Goal: Task Accomplishment & Management: Manage account settings

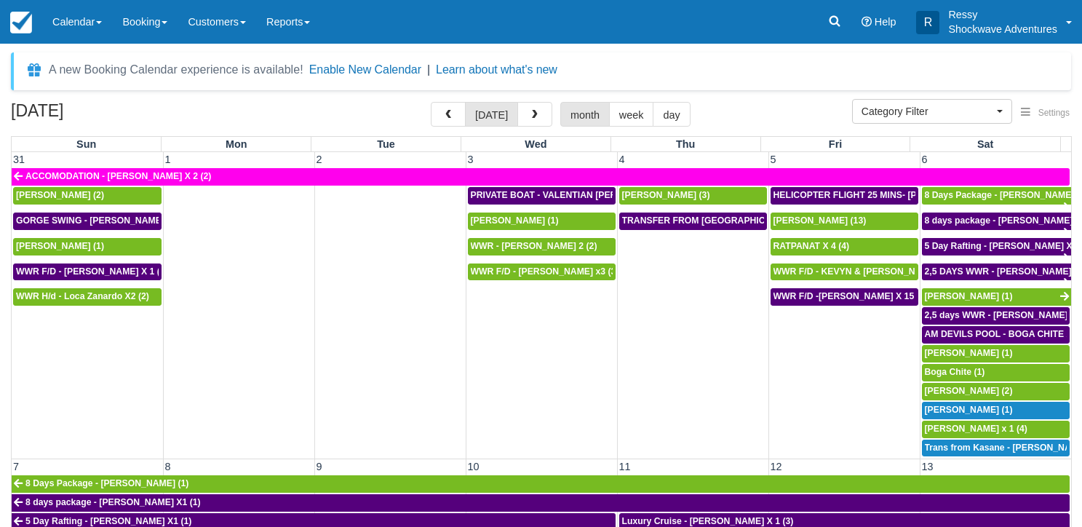
select select
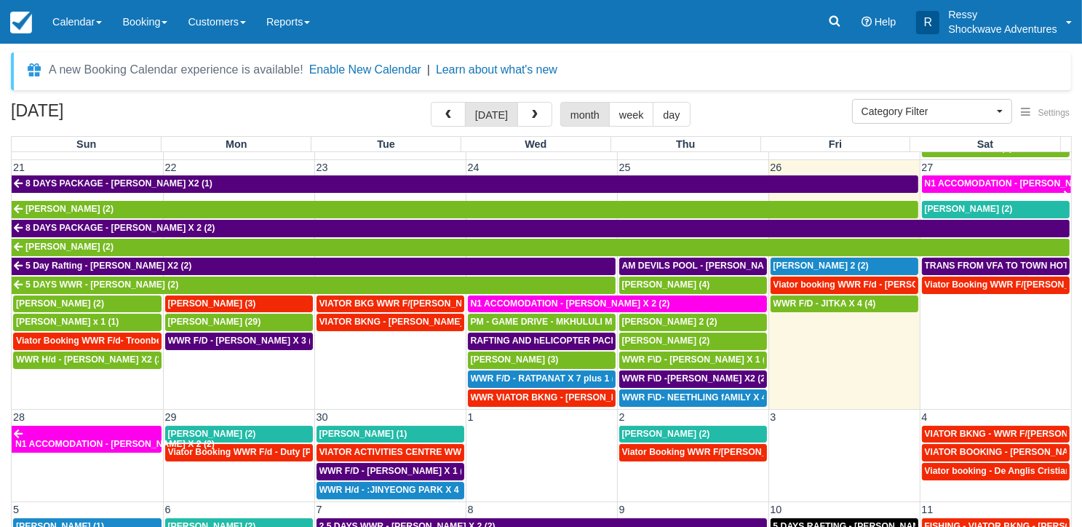
scroll to position [694, 0]
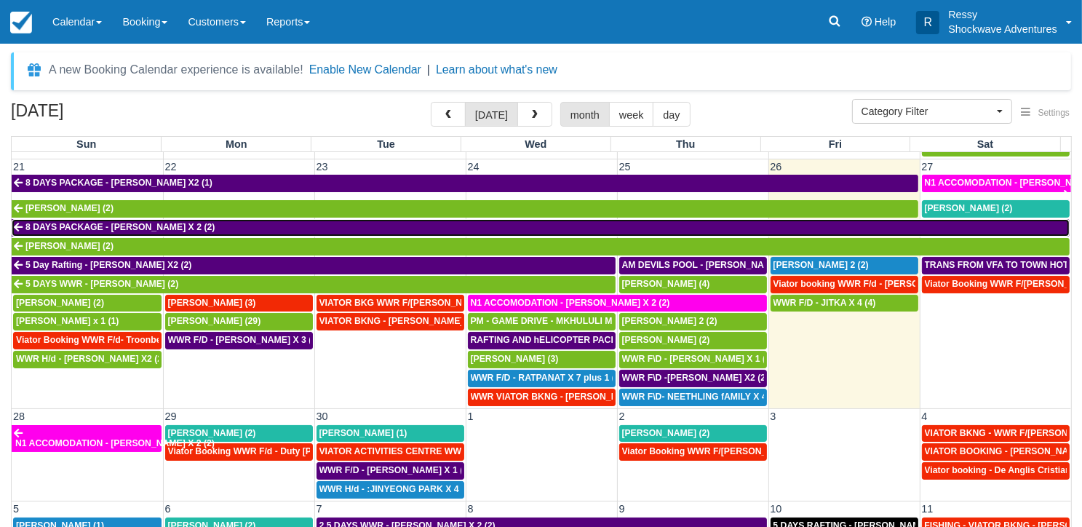
click at [127, 222] on span "8 DAYS PACKAGE - [PERSON_NAME] X 2 (2)" at bounding box center [119, 227] width 189 height 10
click at [128, 222] on span "8 DAYS PACKAGE - TAYLOR ROBERTS X 2 (2)" at bounding box center [119, 227] width 189 height 10
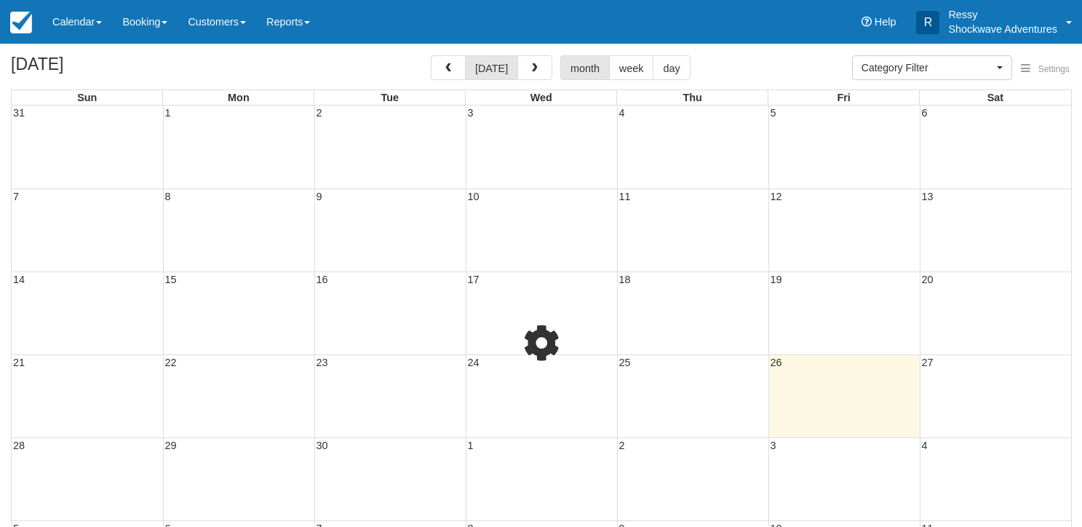
select select
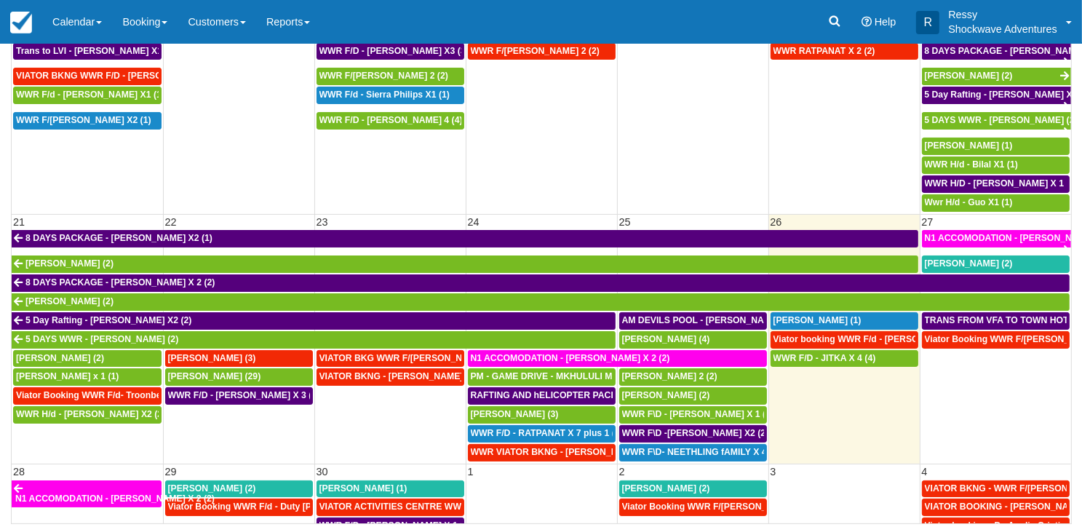
scroll to position [437, 0]
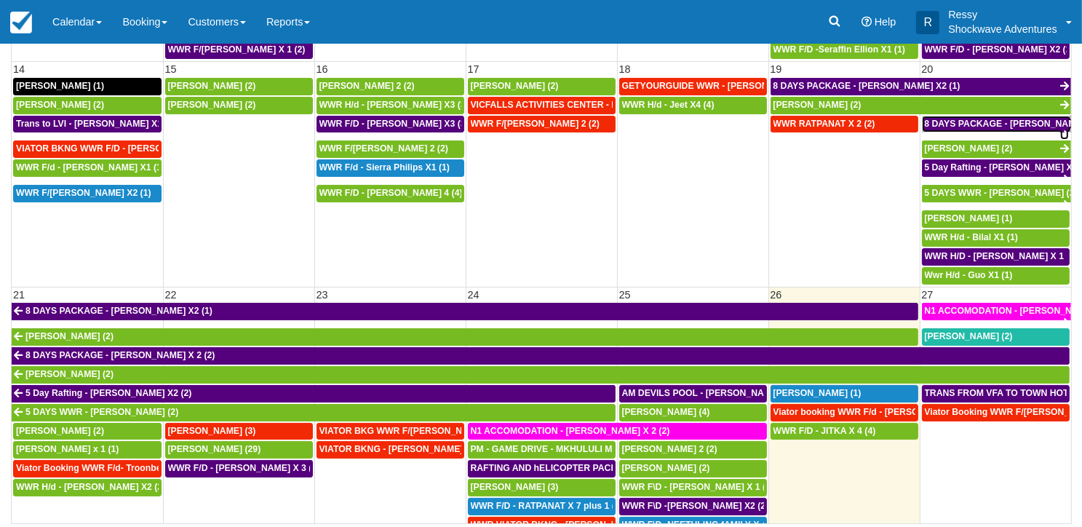
click at [958, 119] on span "8 DAYS PACKAGE - TAYLOR ROBERTS X 2 (2)" at bounding box center [1019, 124] width 189 height 10
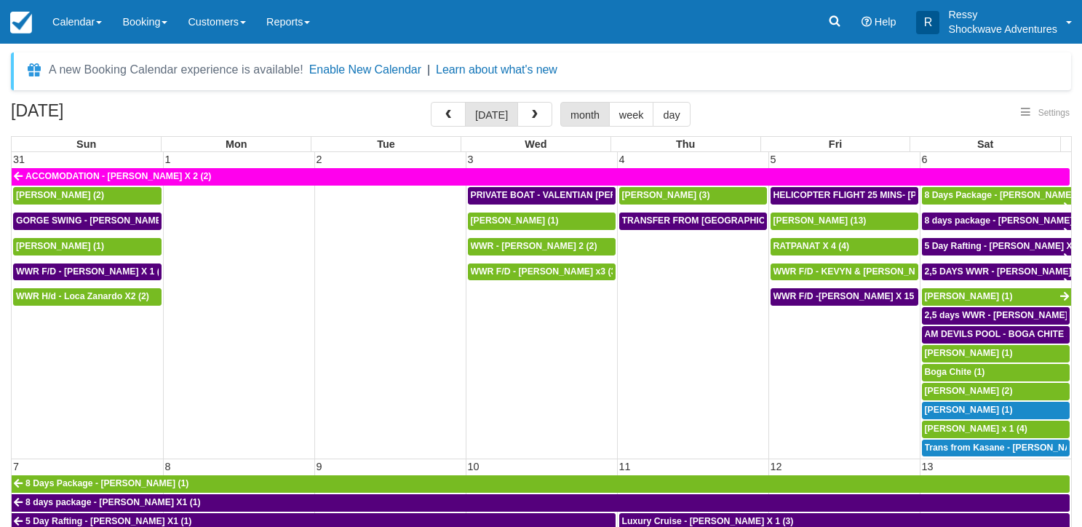
select select
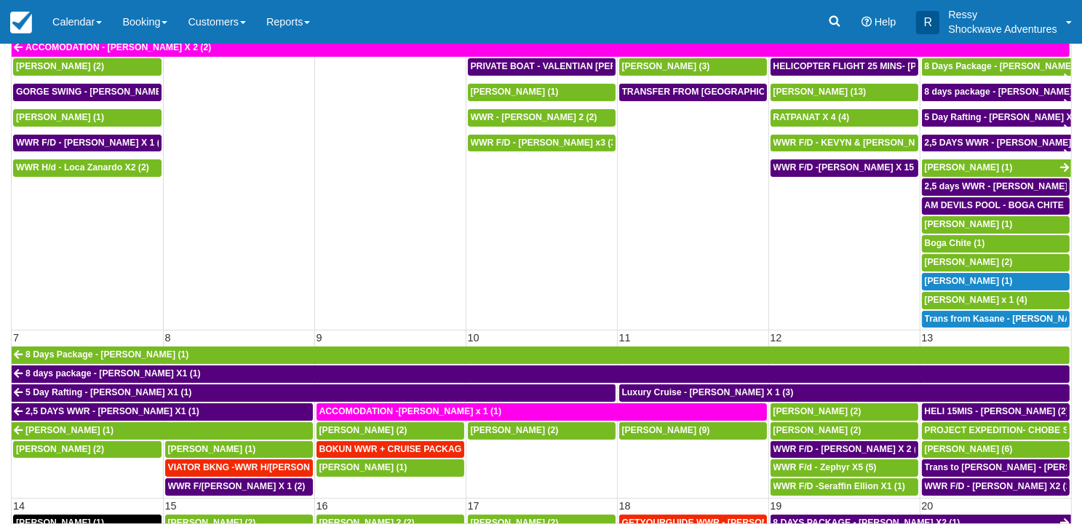
scroll to position [129, 0]
select select
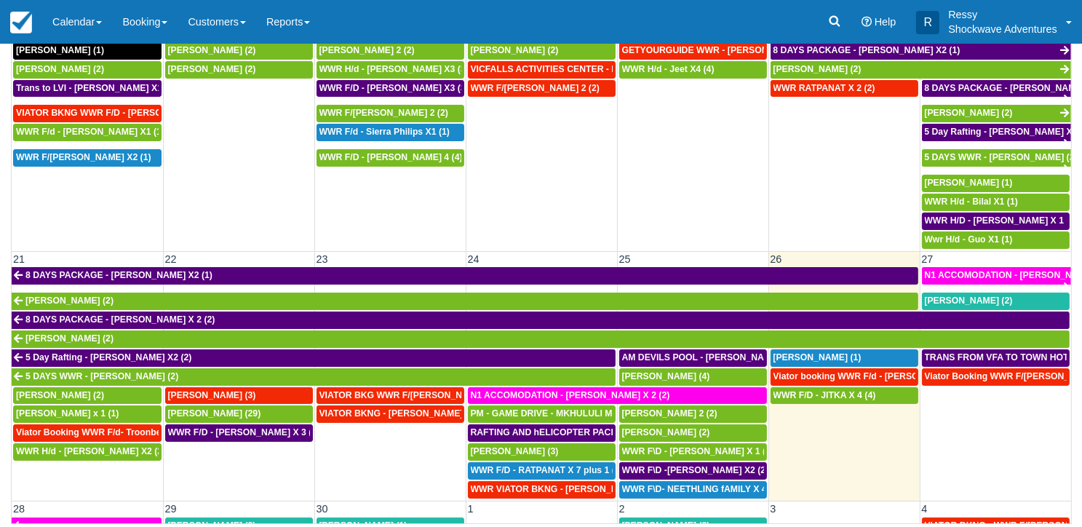
scroll to position [437, 0]
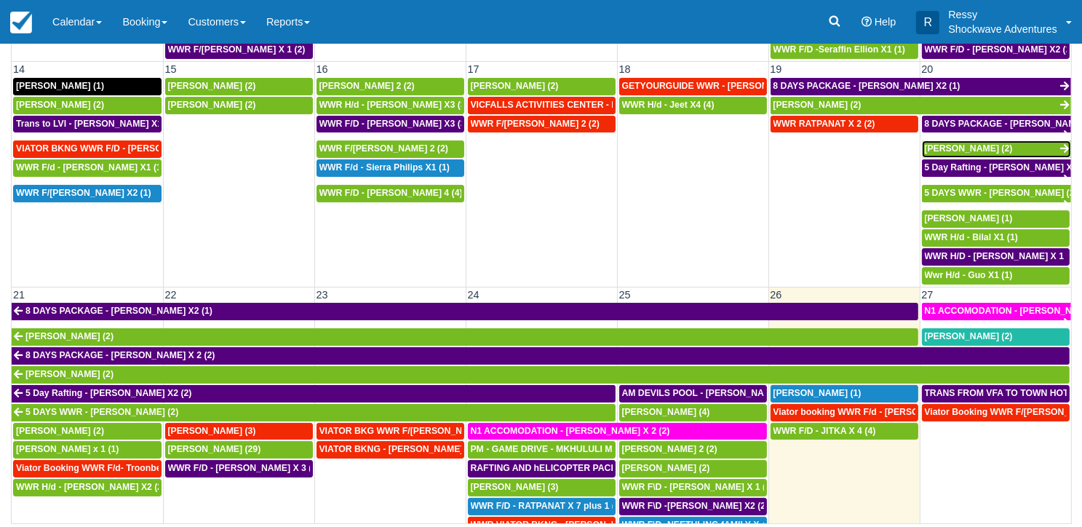
click at [975, 143] on span "[PERSON_NAME] (2)" at bounding box center [969, 148] width 88 height 10
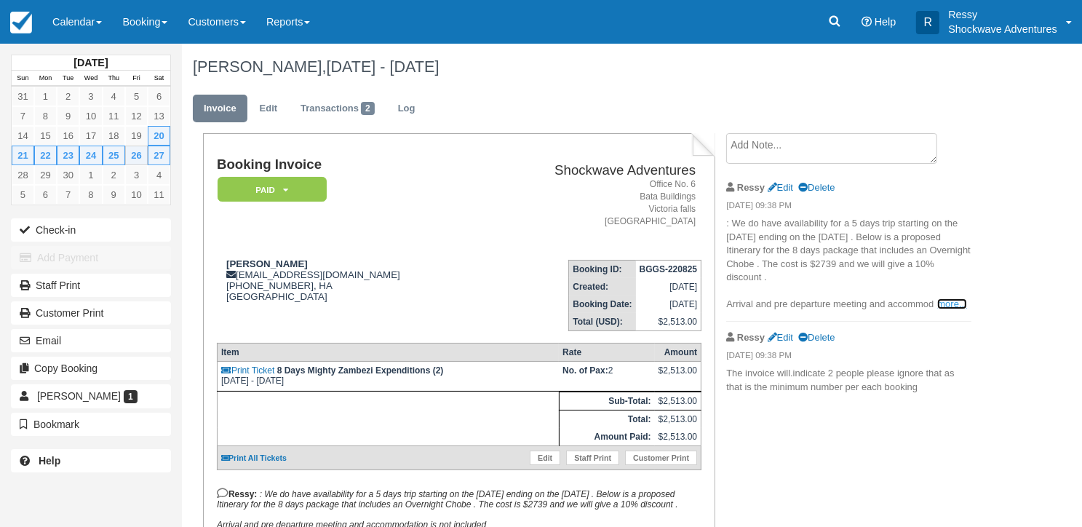
click at [944, 305] on link "more..." at bounding box center [952, 303] width 29 height 11
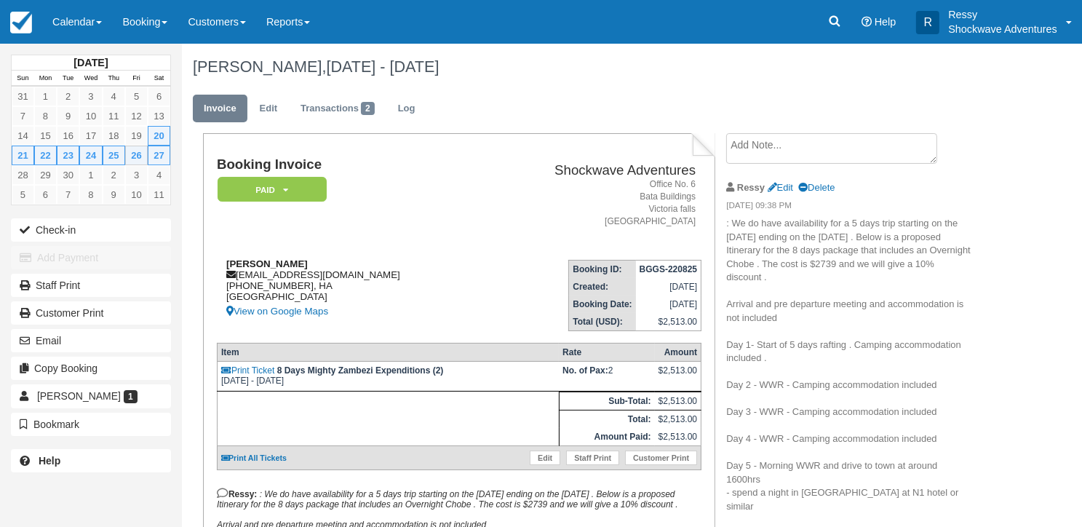
drag, startPoint x: 223, startPoint y: 259, endPoint x: 352, endPoint y: 264, distance: 128.9
click at [352, 264] on div "Taylor Roberts taylor_roberts93@yahoo.com +1 (916) 990-5055, HA United States V…" at bounding box center [349, 289] width 264 height 62
copy strong "[PERSON_NAME]"
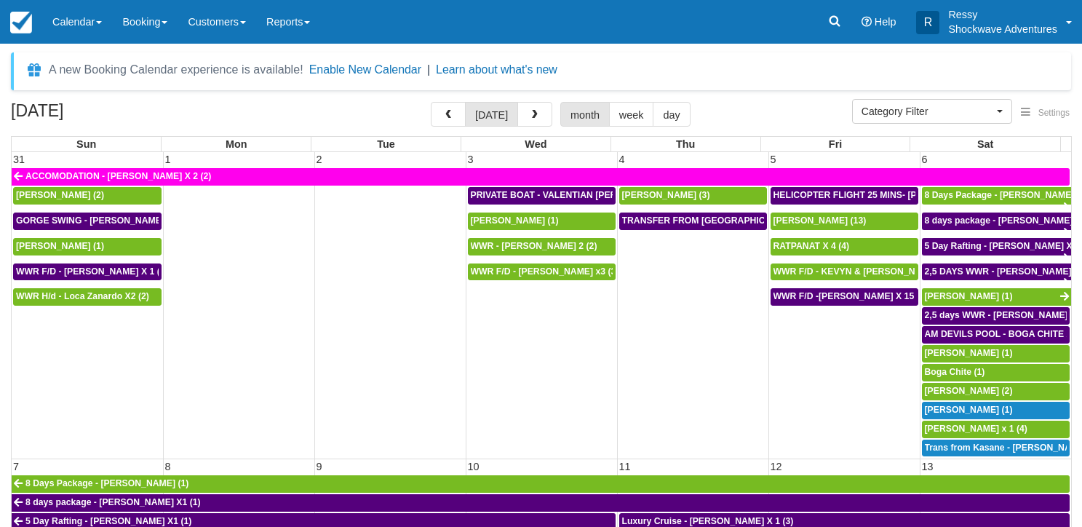
select select
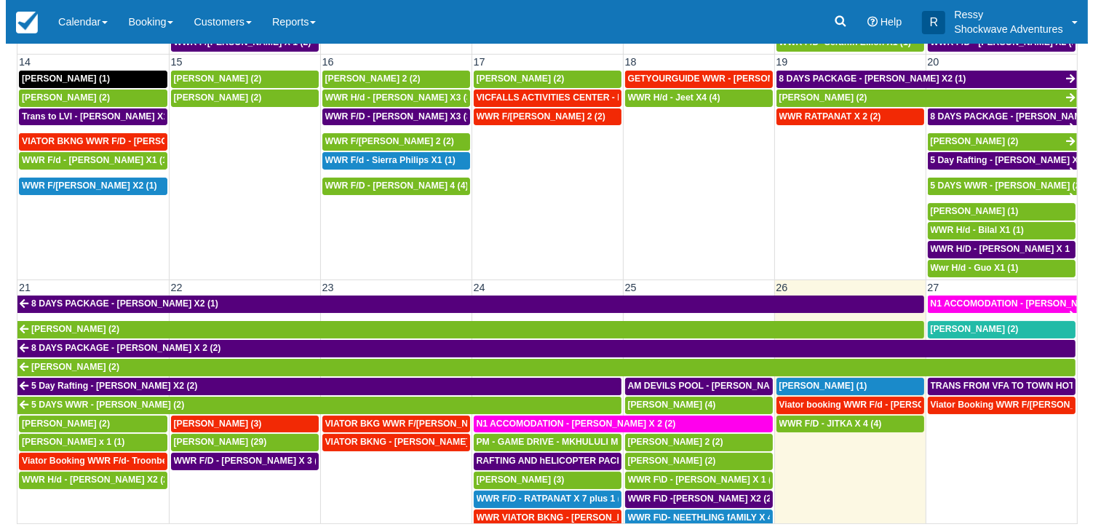
scroll to position [582, 0]
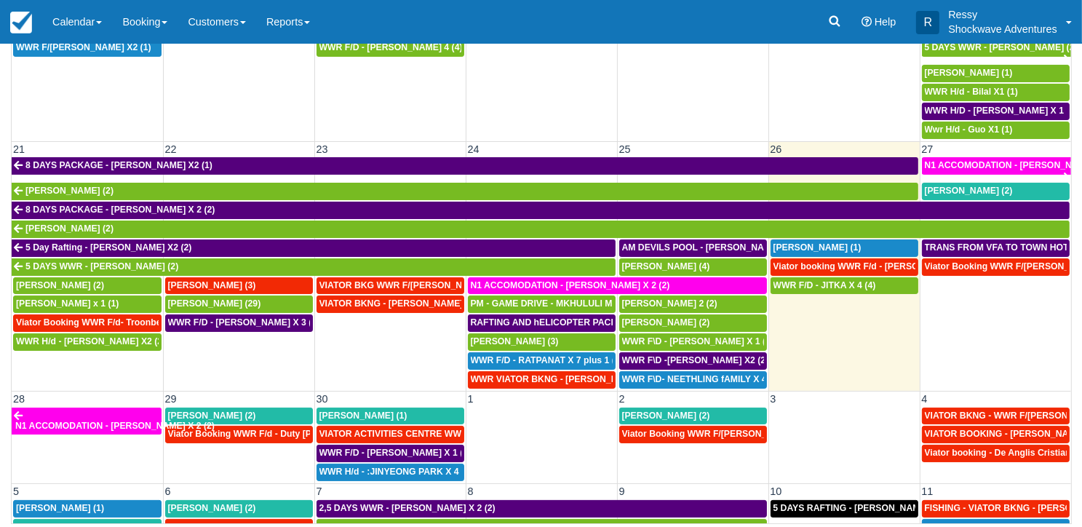
click at [984, 335] on td "Viator Booking WWR F/D - Gorgi, Philipp (2)" at bounding box center [995, 324] width 151 height 132
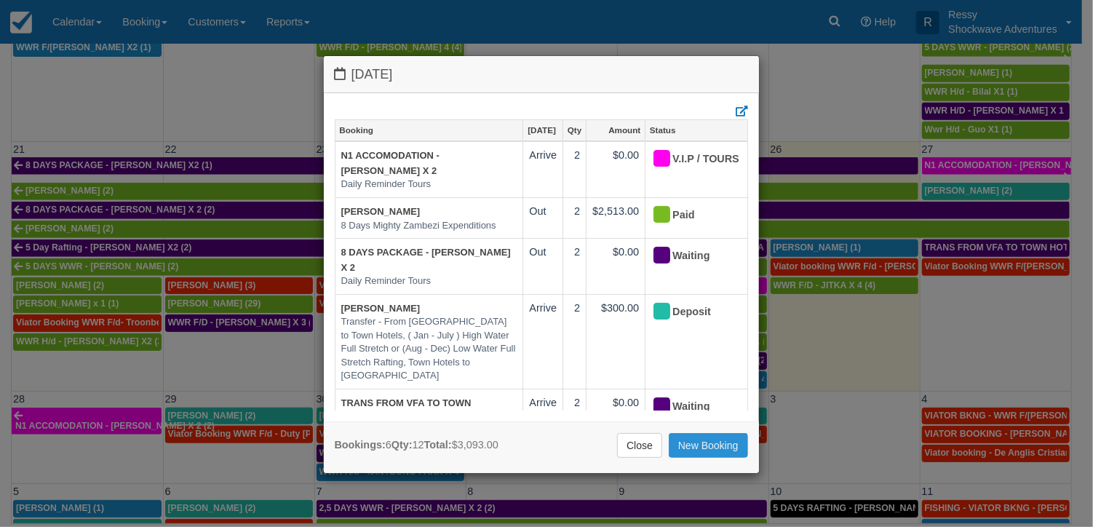
click at [704, 445] on link "New Booking" at bounding box center [708, 445] width 79 height 25
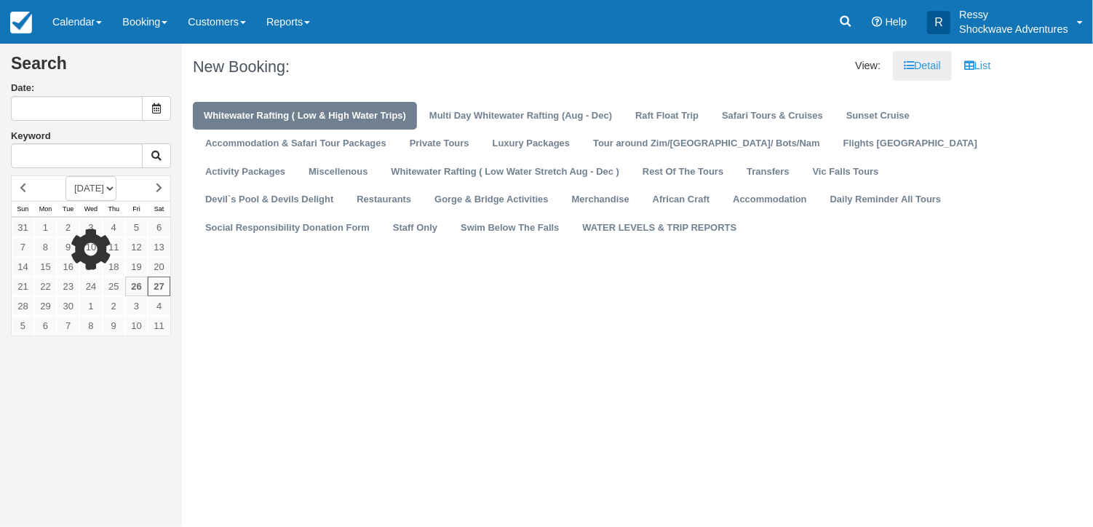
type input "09/27/25"
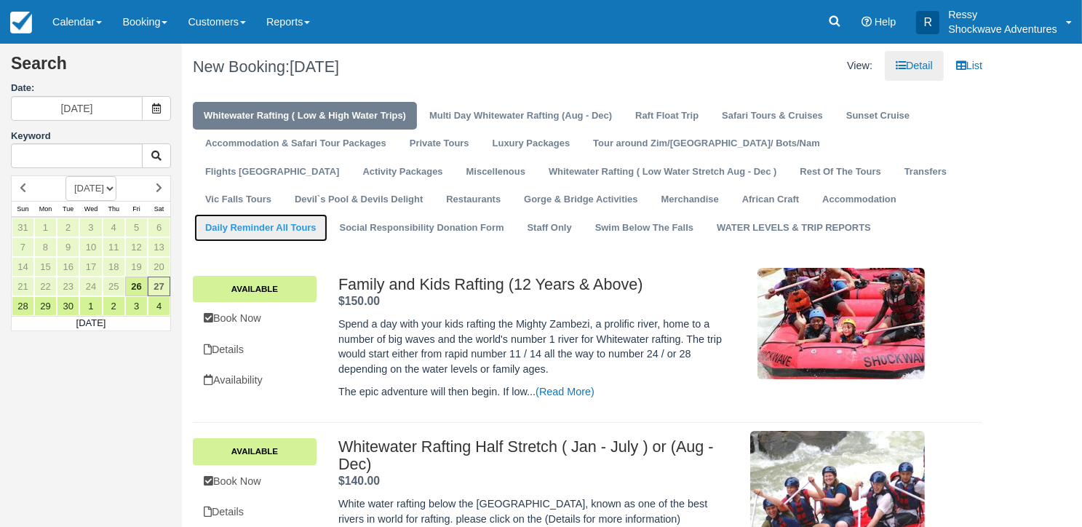
click at [328, 214] on link "Daily Reminder All Tours" at bounding box center [260, 228] width 133 height 28
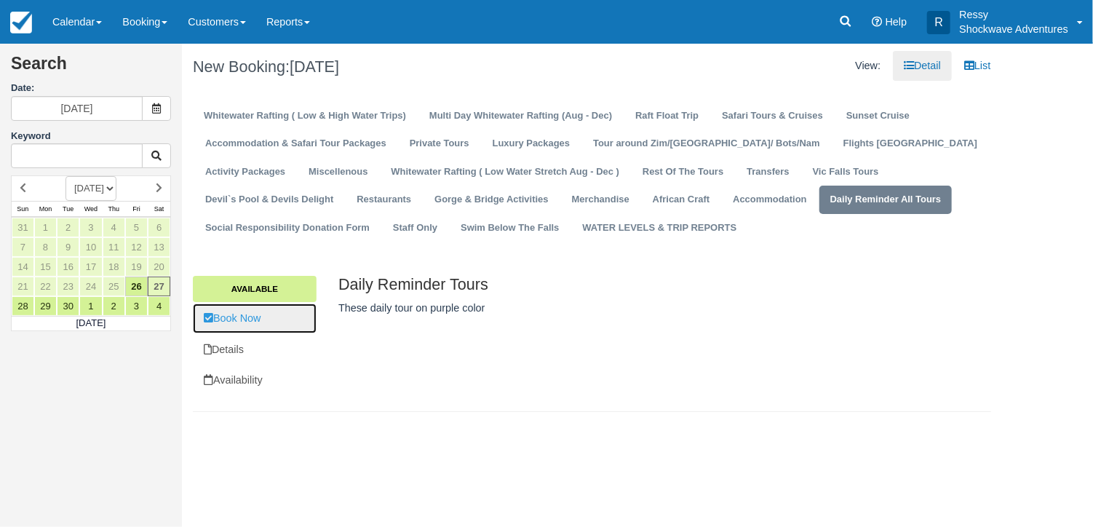
click at [237, 321] on link "Book Now" at bounding box center [255, 319] width 124 height 30
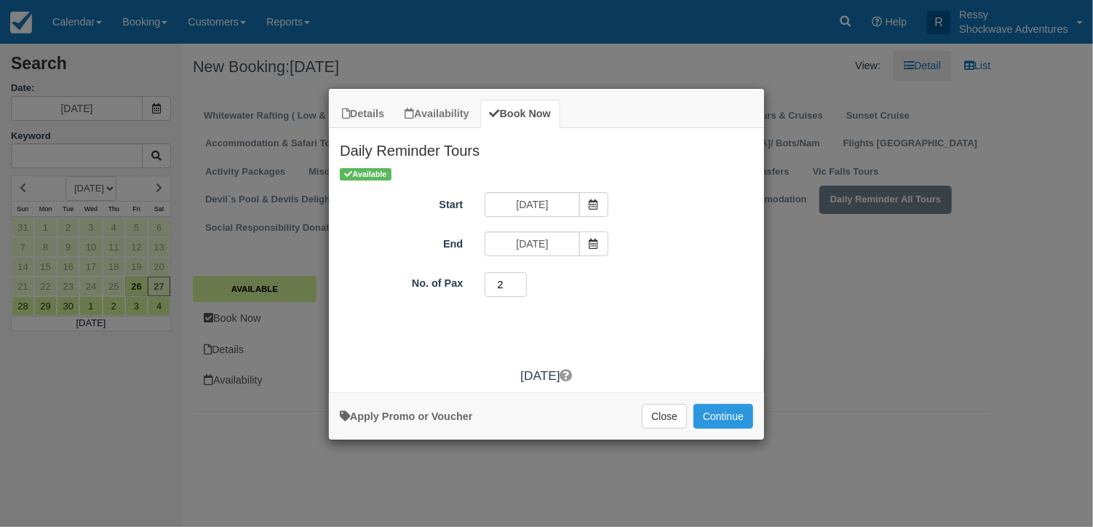
type input "2"
click at [522, 280] on input "2" at bounding box center [506, 284] width 42 height 25
click at [731, 415] on button "Continue" at bounding box center [724, 416] width 60 height 25
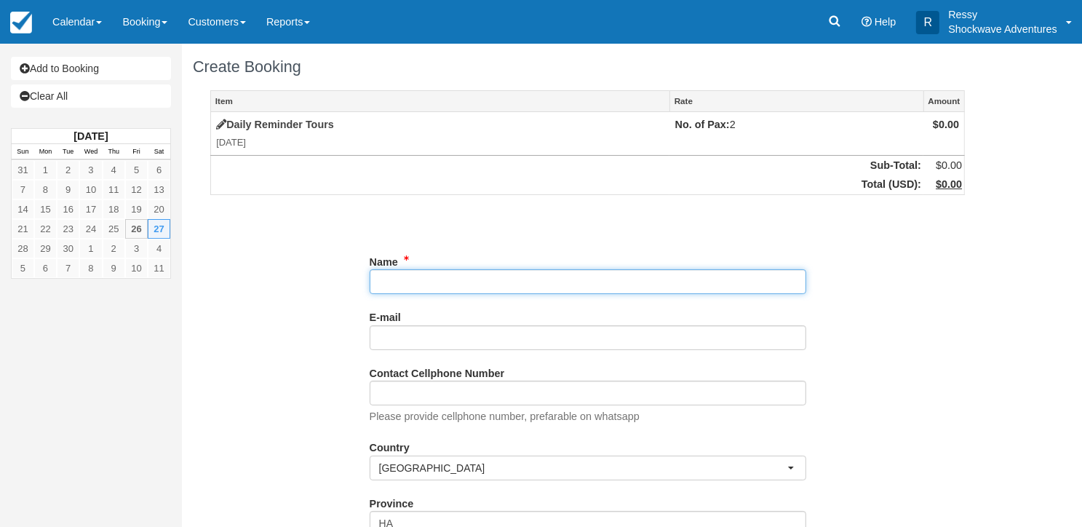
click at [436, 277] on input "Name" at bounding box center [588, 281] width 437 height 25
type input "R"
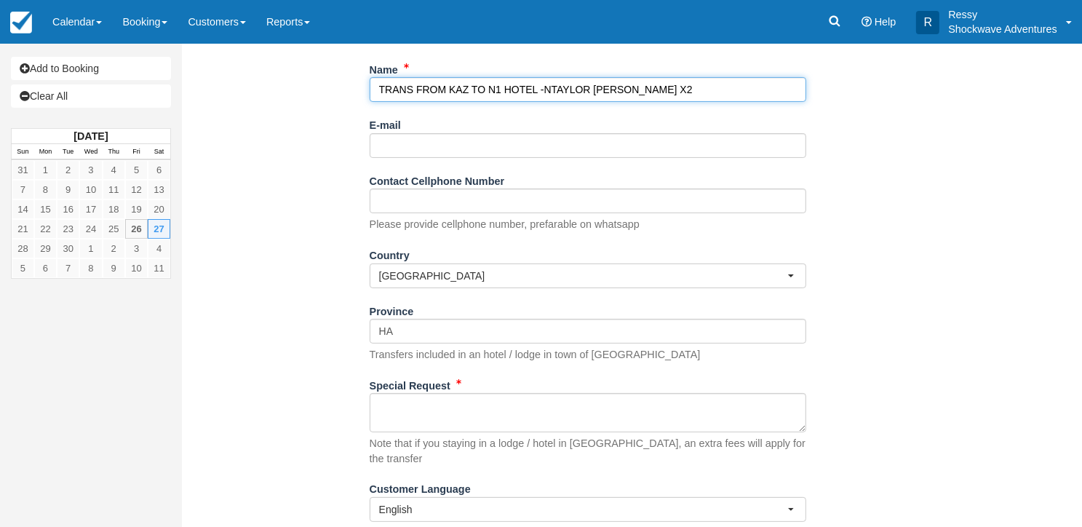
scroll to position [217, 0]
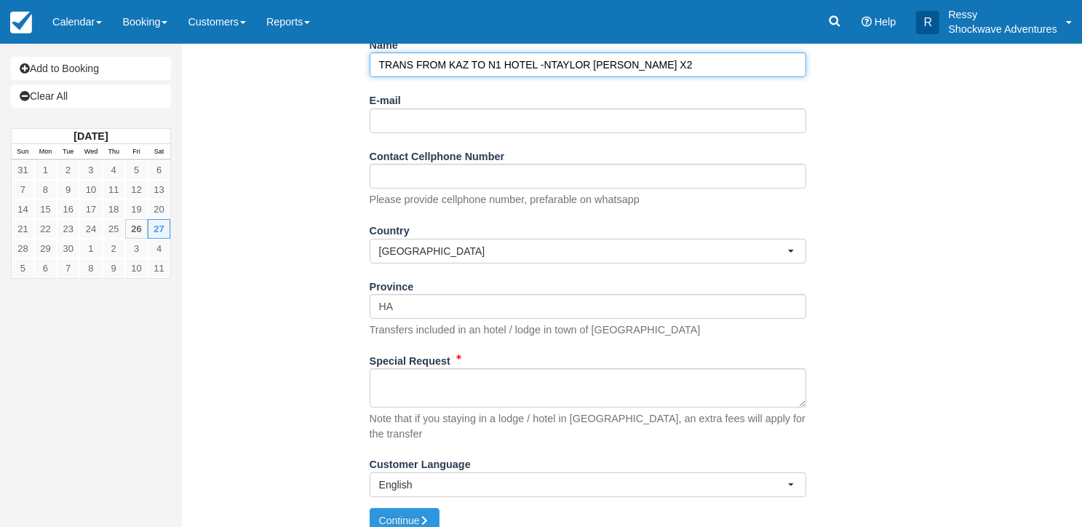
type input "TRANS FROM KAZ TO N1 HOTEL -NTAYLOR ROBERTS X2"
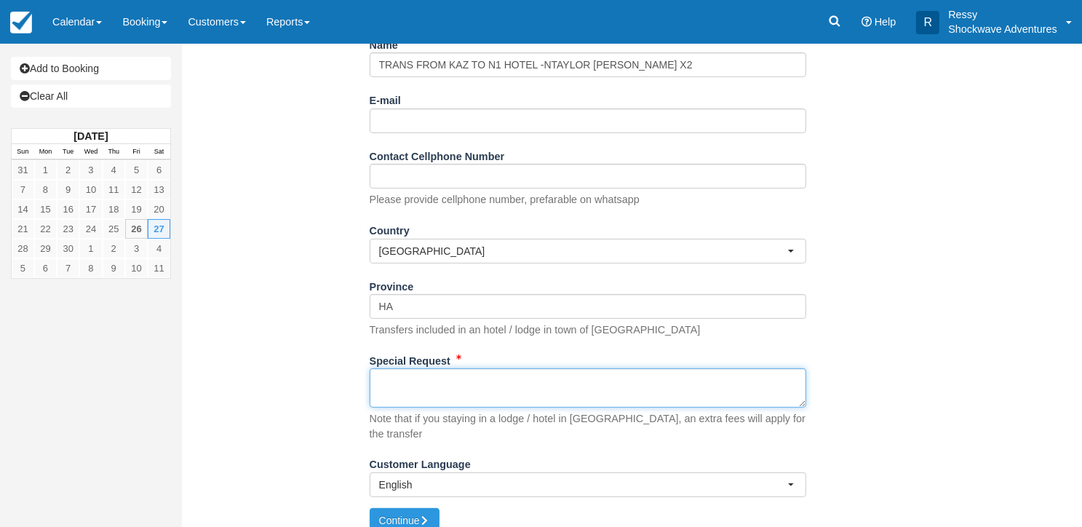
click at [380, 396] on textarea "Special Request" at bounding box center [588, 387] width 437 height 39
type textarea "T"
type textarea "To be dropped at [GEOGRAPHIC_DATA]"
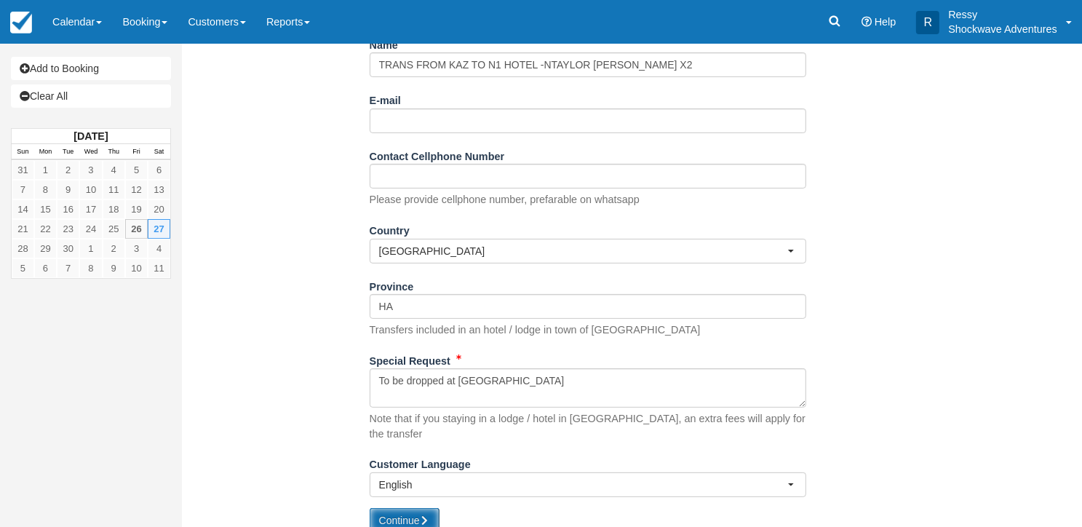
click at [416, 508] on button "Continue" at bounding box center [405, 520] width 70 height 25
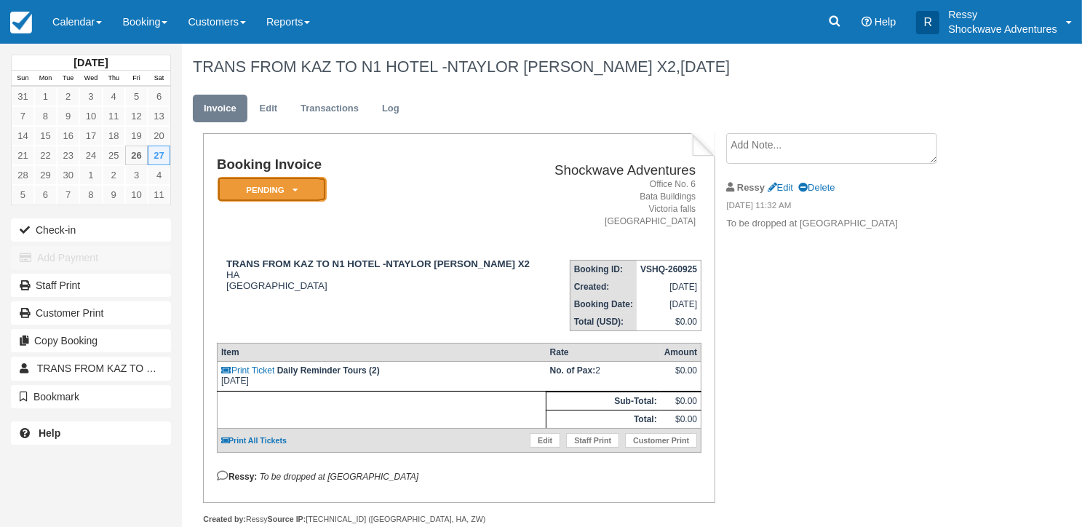
click at [277, 196] on em "Pending" at bounding box center [272, 189] width 109 height 25
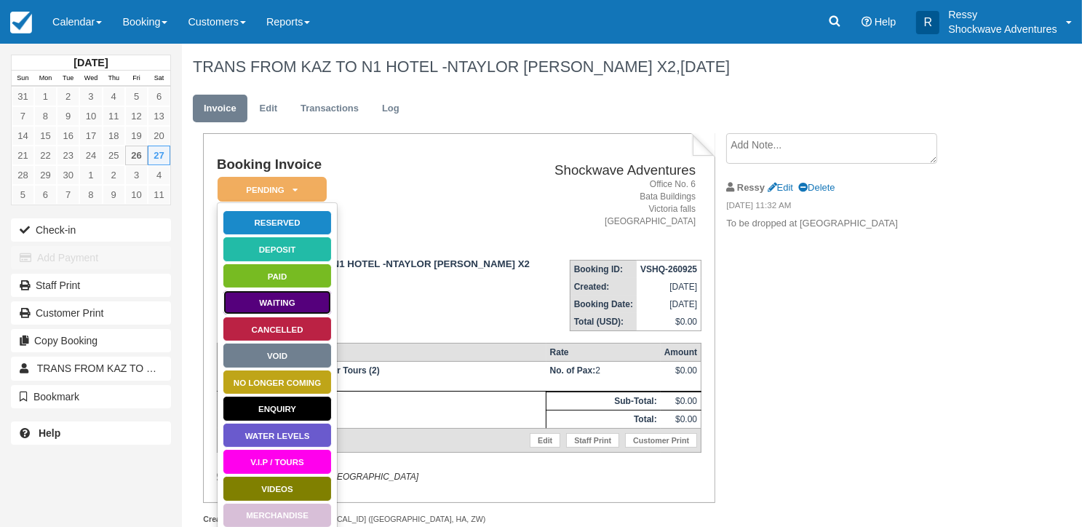
click at [304, 308] on link "Waiting" at bounding box center [277, 302] width 109 height 25
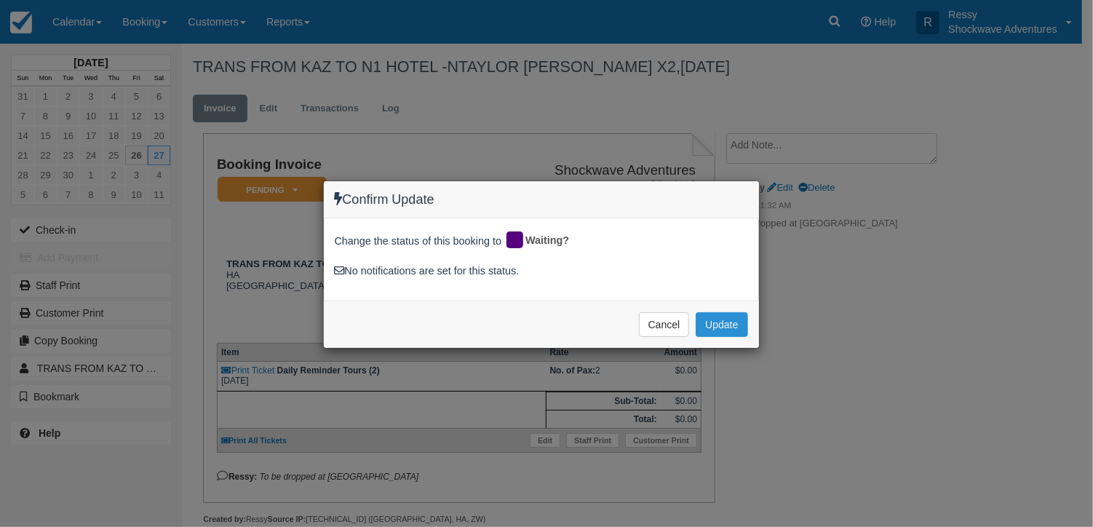
click at [712, 317] on button "Update" at bounding box center [722, 324] width 52 height 25
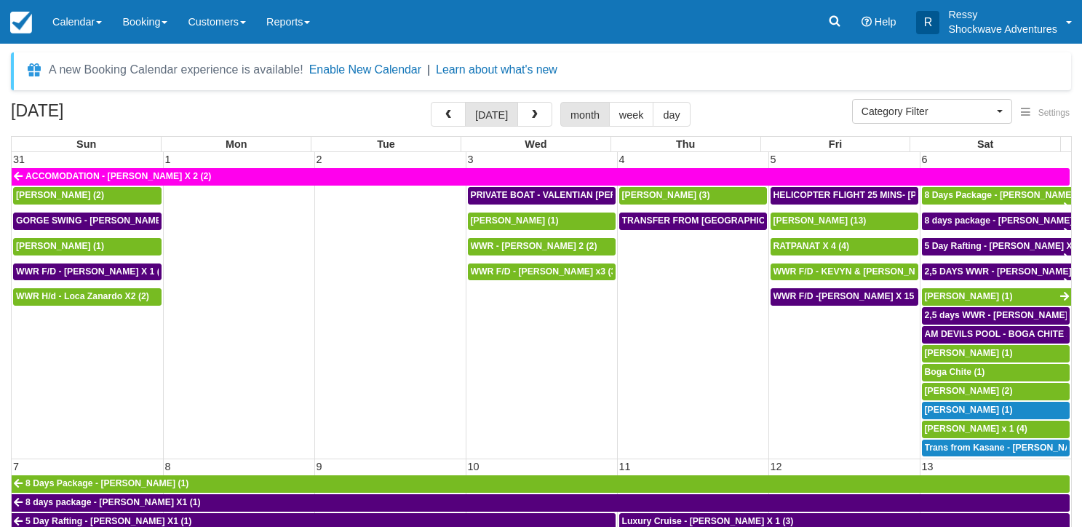
select select
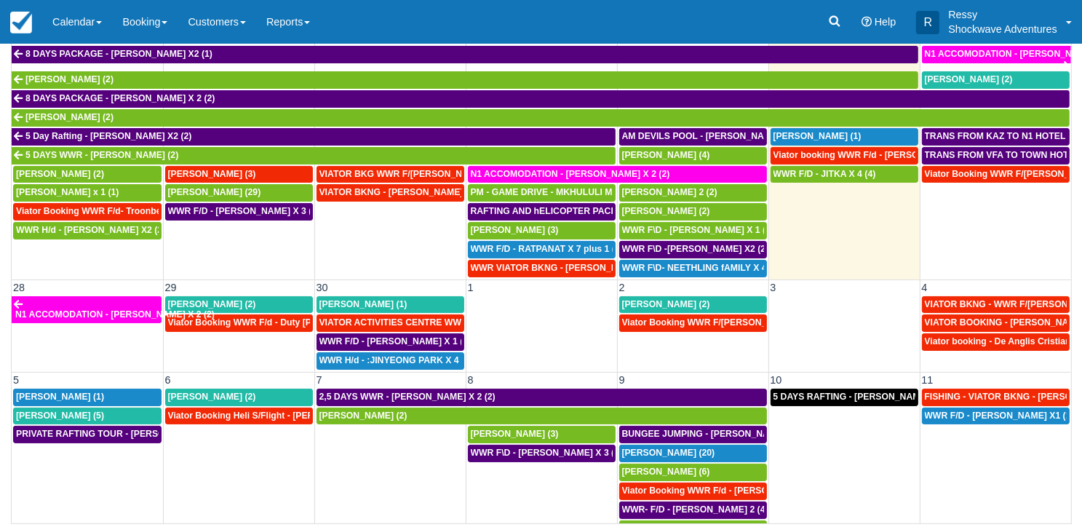
scroll to position [621, 0]
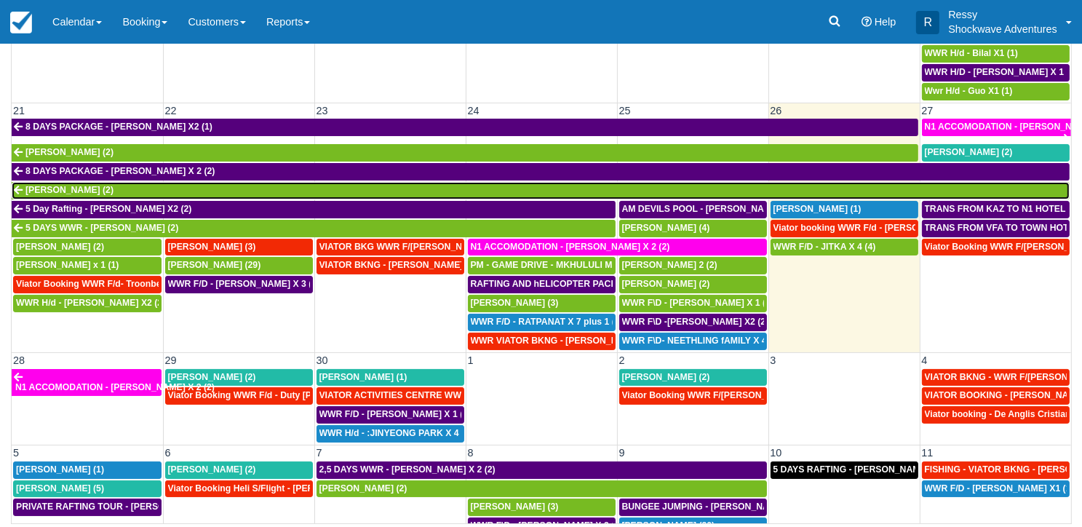
click at [126, 183] on link "[PERSON_NAME] (2)" at bounding box center [541, 190] width 1058 height 17
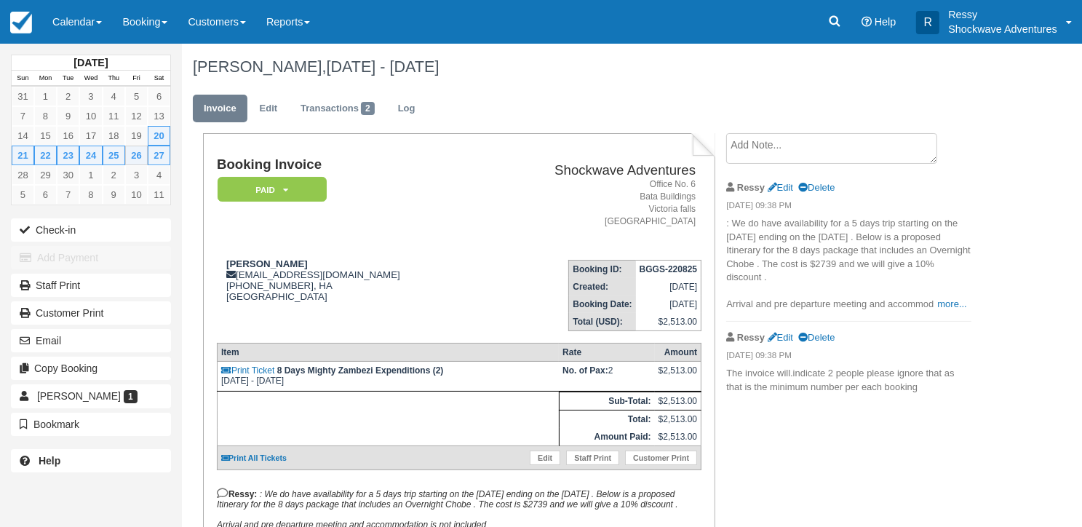
click at [967, 307] on p ": We do have availability for a 5 days trip starting on the 20th of September e…" at bounding box center [848, 264] width 245 height 95
click at [950, 304] on link "more..." at bounding box center [952, 303] width 29 height 11
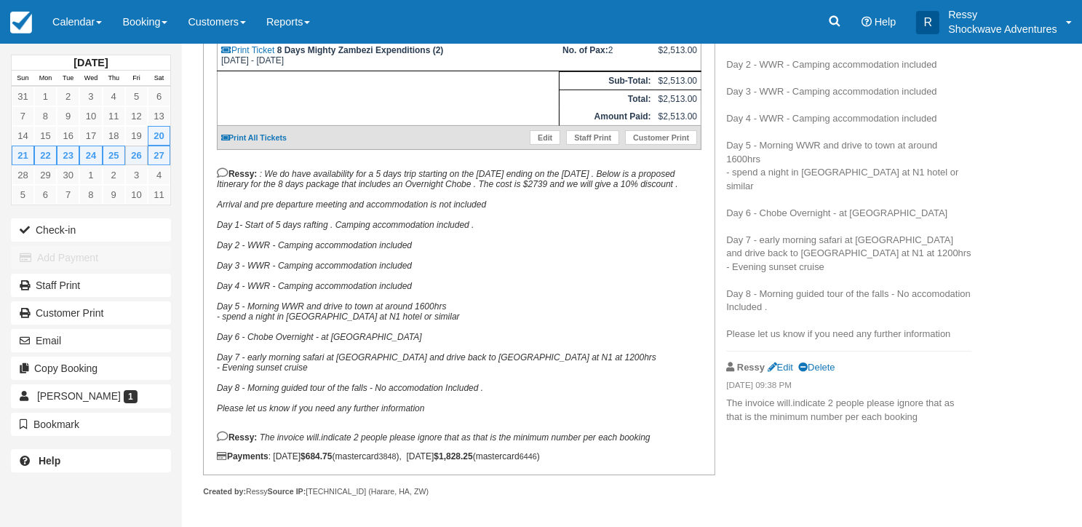
scroll to position [322, 0]
drag, startPoint x: 724, startPoint y: 237, endPoint x: 1062, endPoint y: 296, distance: 343.7
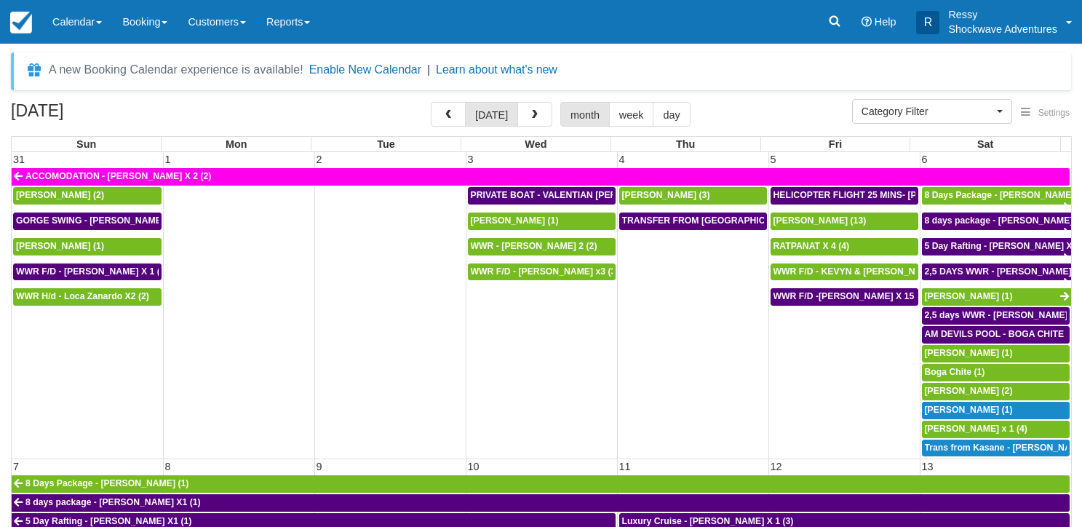
select select
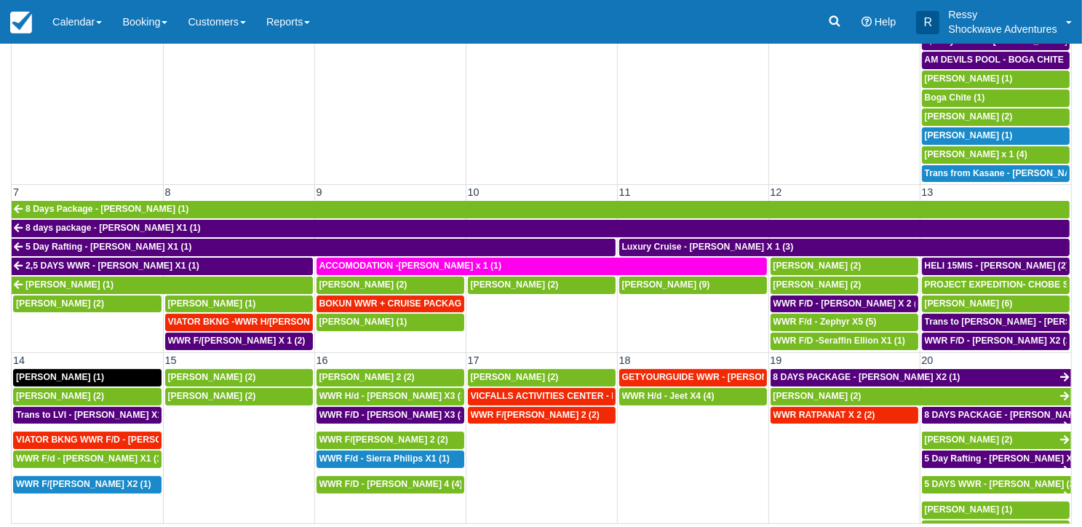
scroll to position [437, 0]
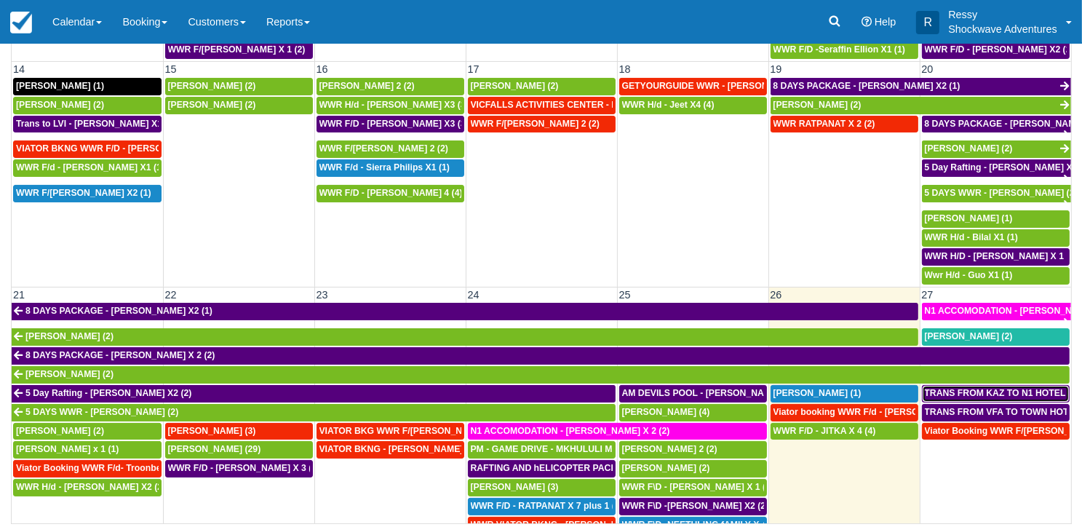
click at [980, 388] on span "TRANS FROM KAZ TO N1 HOTEL -NTAYLOR ROBERTS X2 (2)" at bounding box center [1071, 393] width 292 height 10
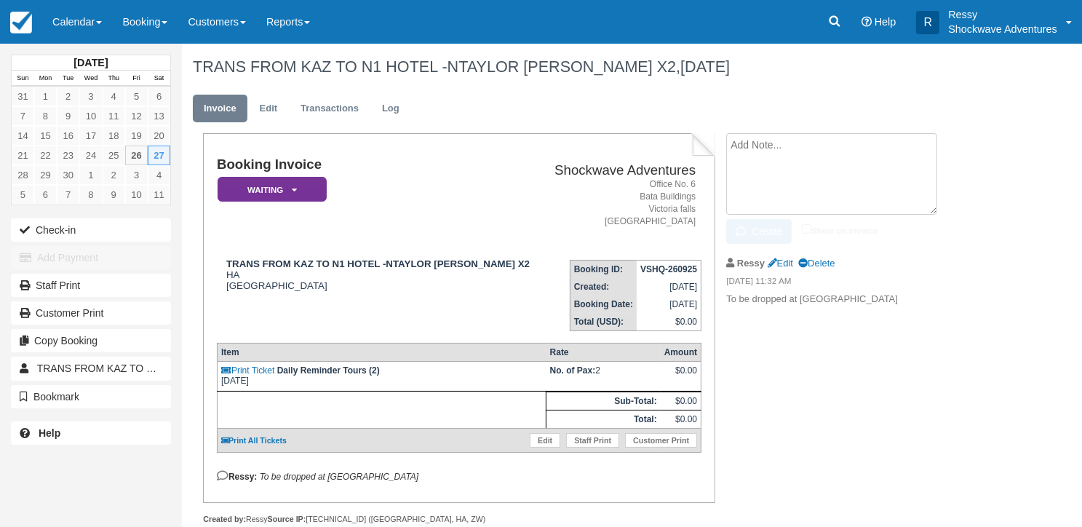
click at [745, 144] on textarea at bounding box center [831, 174] width 211 height 82
click at [848, 322] on div "Booking Invoice Waiting   Pending Reserved Deposit Paid Cancelled Void NO LONGE…" at bounding box center [582, 344] width 801 height 423
click at [841, 307] on li "Ressy Edit Delete 09/26/25 11:32 AM To be dropped at N1 Hotel" at bounding box center [848, 281] width 245 height 68
drag, startPoint x: 833, startPoint y: 297, endPoint x: 701, endPoint y: 292, distance: 132.6
click at [701, 292] on div "Booking Invoice Waiting   Pending Reserved Deposit Paid Cancelled Void NO LONGE…" at bounding box center [582, 344] width 801 height 423
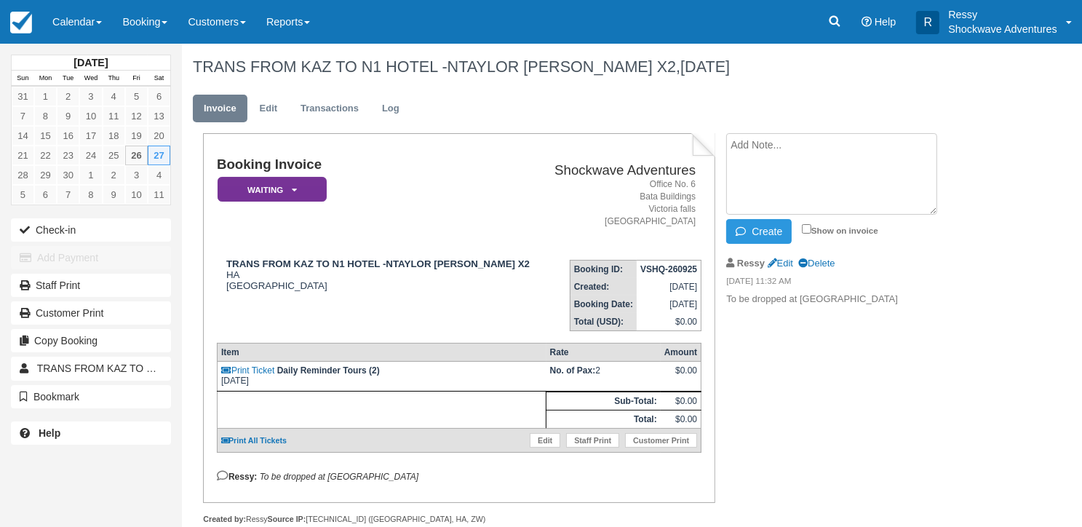
drag, startPoint x: 701, startPoint y: 292, endPoint x: 816, endPoint y: 349, distance: 128.3
click at [816, 349] on div "Booking Invoice Waiting   Pending Reserved Deposit Paid Cancelled Void NO LONGE…" at bounding box center [582, 344] width 801 height 423
click at [785, 328] on div "Booking Invoice Waiting   Pending Reserved Deposit Paid Cancelled Void NO LONGE…" at bounding box center [582, 344] width 801 height 423
drag, startPoint x: 729, startPoint y: 292, endPoint x: 917, endPoint y: 331, distance: 192.6
click at [917, 331] on div "Booking Invoice Waiting   Pending Reserved Deposit Paid Cancelled Void NO LONGE…" at bounding box center [582, 344] width 801 height 423
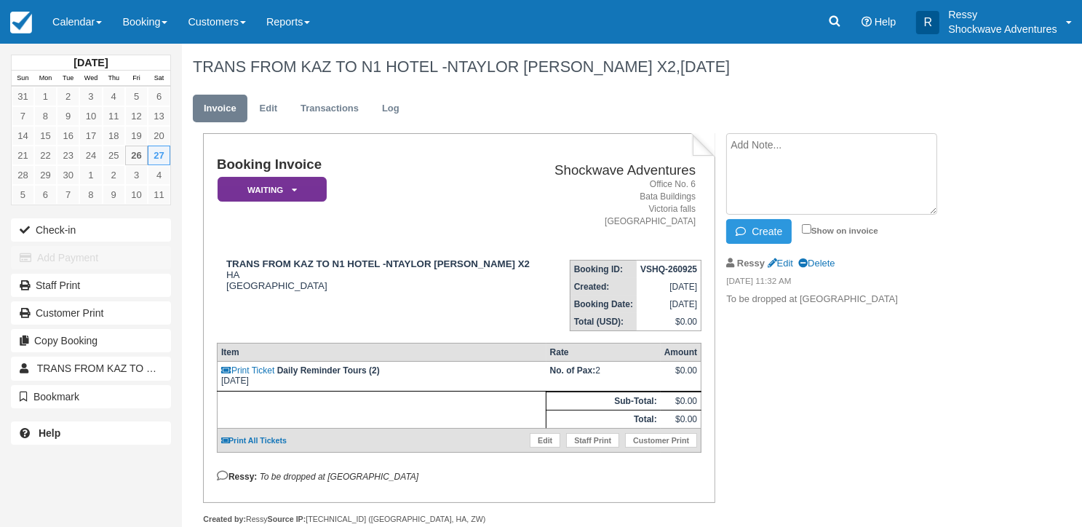
click at [919, 333] on div "Booking Invoice Waiting   Pending Reserved Deposit Paid Cancelled Void NO LONGE…" at bounding box center [582, 344] width 801 height 423
drag, startPoint x: 818, startPoint y: 262, endPoint x: 683, endPoint y: 61, distance: 242.3
click at [817, 261] on link "Delete" at bounding box center [816, 263] width 36 height 11
click at [783, 165] on textarea at bounding box center [831, 174] width 211 height 82
type textarea "T"
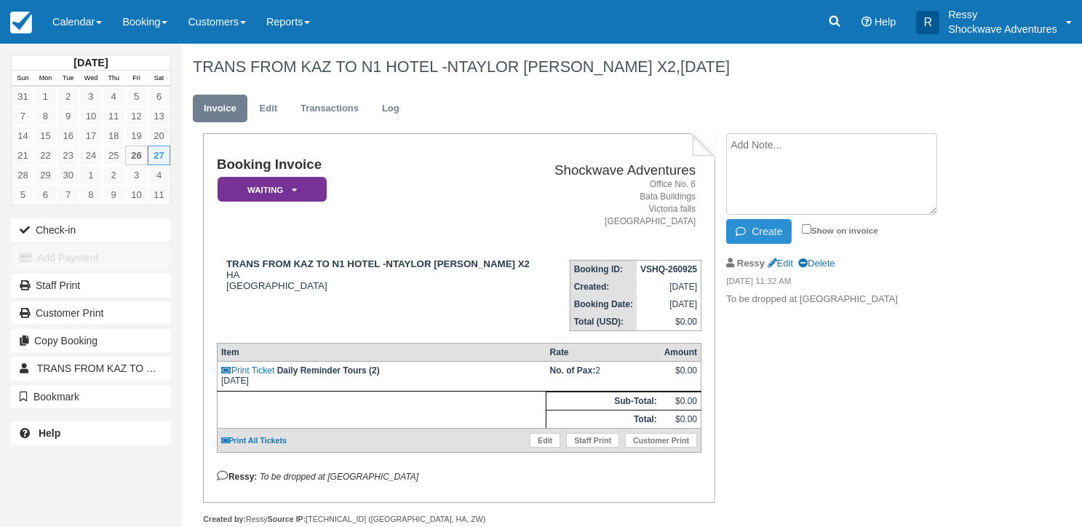
click at [734, 226] on button "Create" at bounding box center [759, 231] width 66 height 25
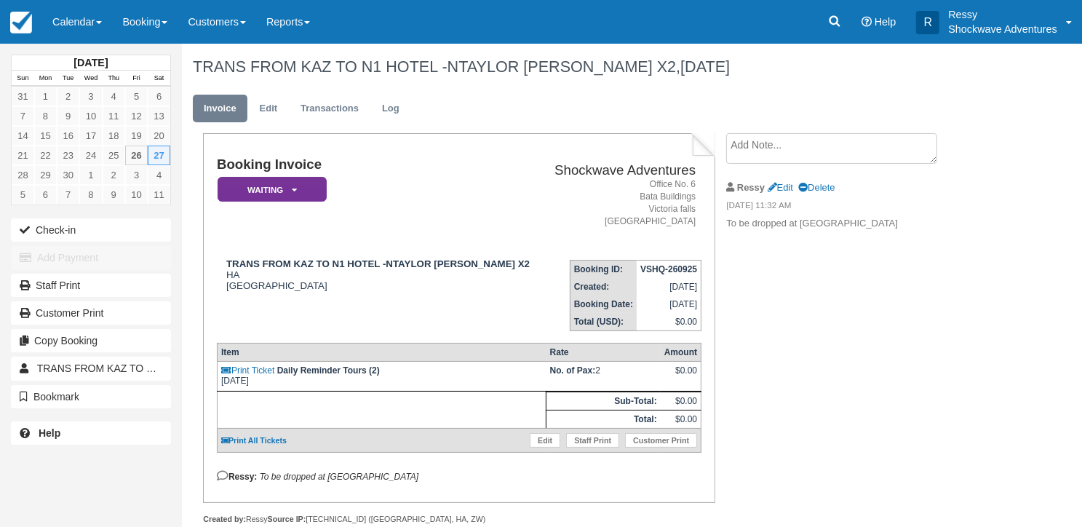
click at [841, 223] on p "To be dropped at N1 Hotel" at bounding box center [848, 224] width 245 height 14
click at [263, 114] on link "Edit" at bounding box center [268, 109] width 39 height 28
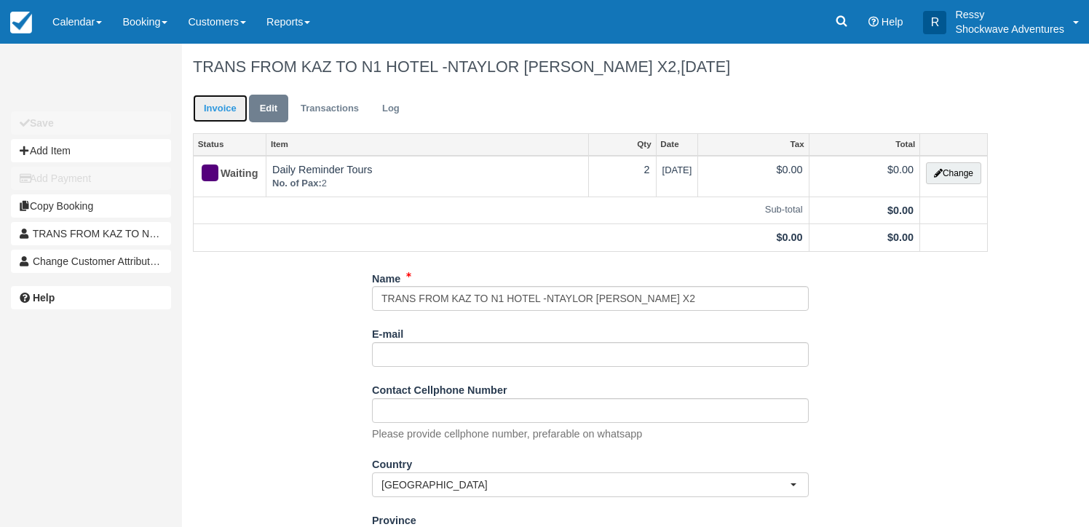
click at [221, 95] on link "Invoice" at bounding box center [220, 109] width 55 height 28
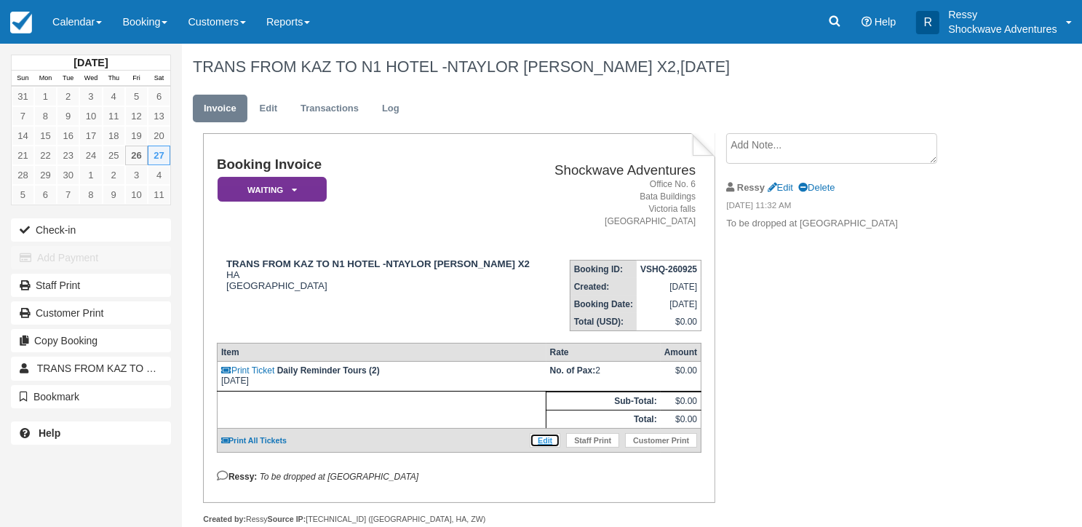
click at [547, 433] on link "Edit" at bounding box center [545, 440] width 31 height 15
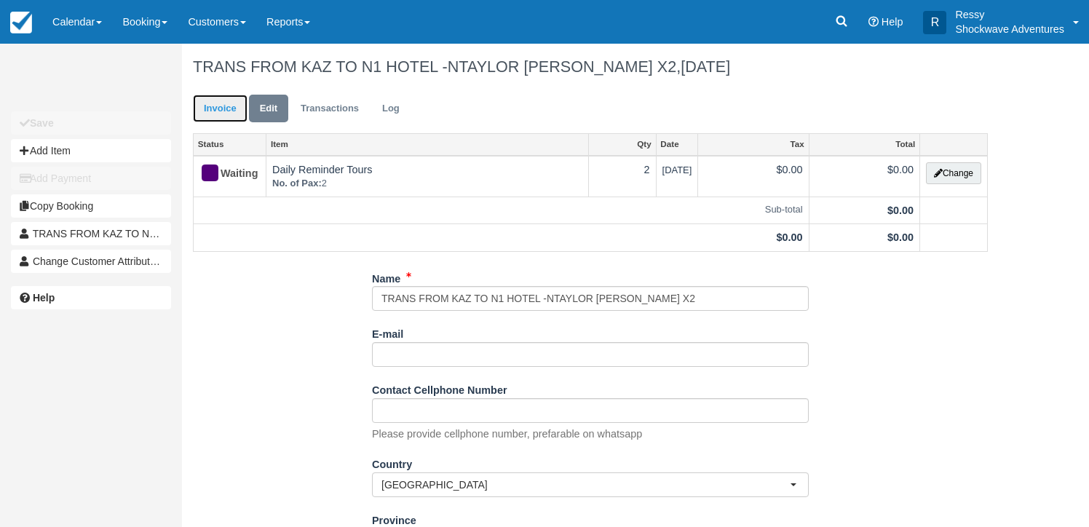
click at [218, 118] on link "Invoice" at bounding box center [220, 109] width 55 height 28
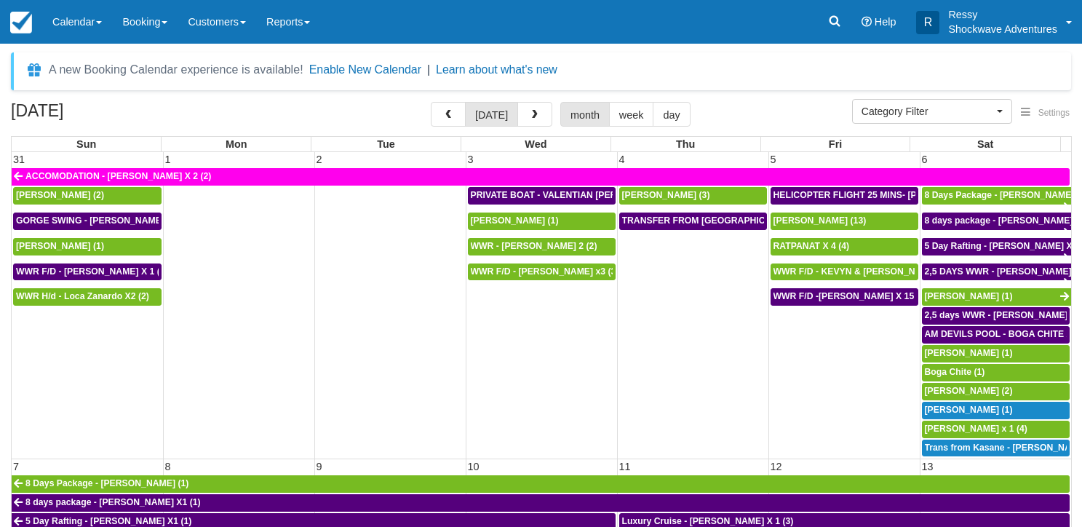
select select
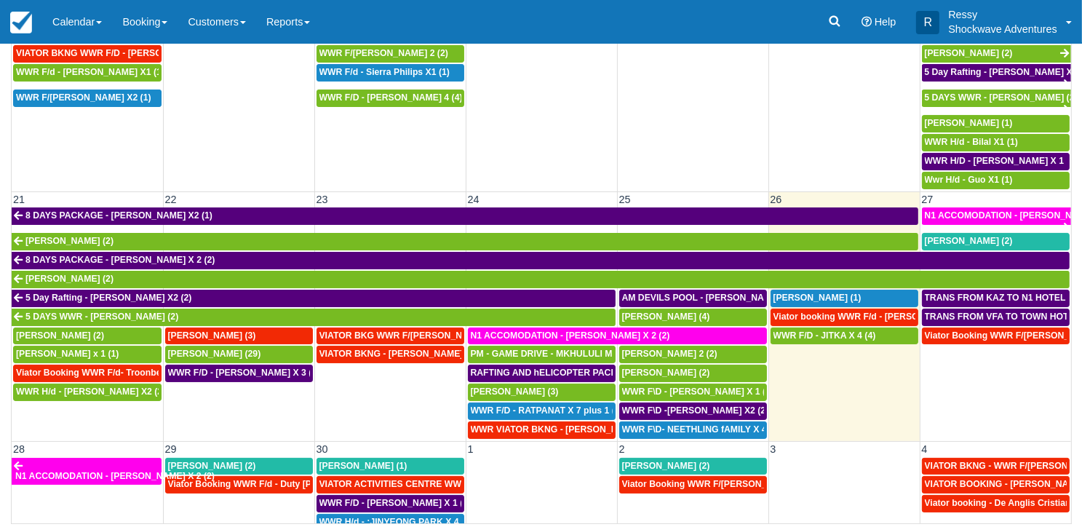
scroll to position [475, 0]
